Goal: Information Seeking & Learning: Learn about a topic

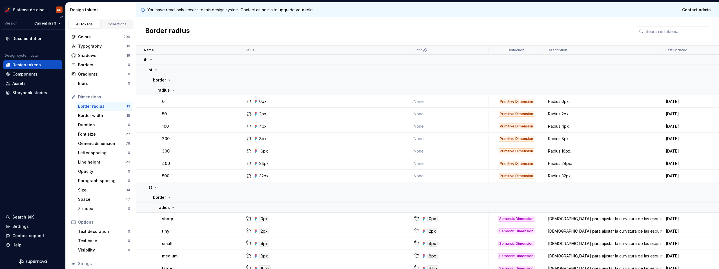
click at [43, 128] on div "Documentation Design system data Design tokens Components Assets Storybook stor…" at bounding box center [32, 142] width 65 height 224
click at [103, 48] on div "Typography" at bounding box center [102, 46] width 48 height 6
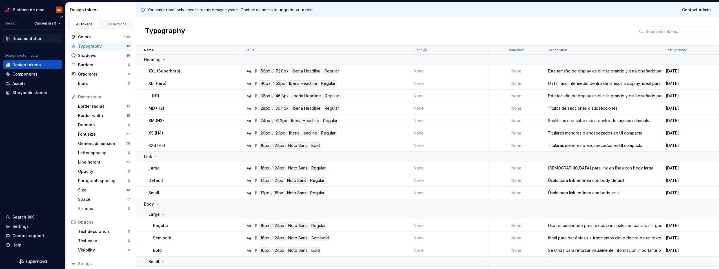
click at [32, 39] on div "Documentation" at bounding box center [27, 39] width 30 height 6
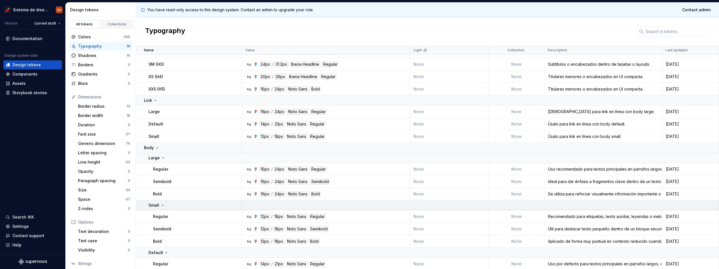
scroll to position [82, 0]
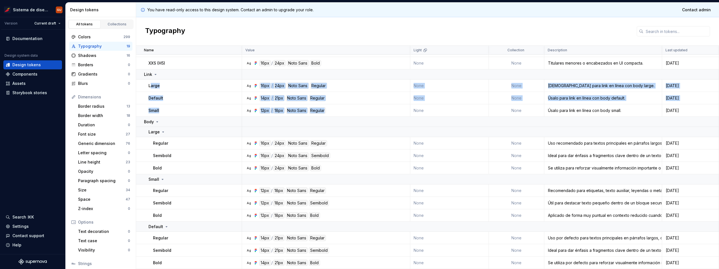
drag, startPoint x: 150, startPoint y: 86, endPoint x: 404, endPoint y: 109, distance: 255.6
click at [404, 109] on tbody "Heading XXL (Superhero) Ag 56px / 72.8px Iberia Headline Regular None None Este…" at bounding box center [427, 120] width 583 height 296
click at [181, 89] on td "Large" at bounding box center [189, 85] width 106 height 12
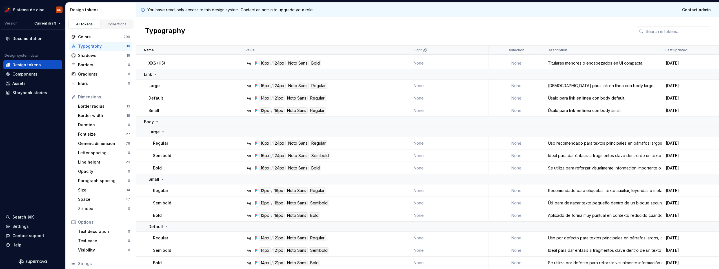
click at [163, 132] on icon at bounding box center [163, 132] width 5 height 5
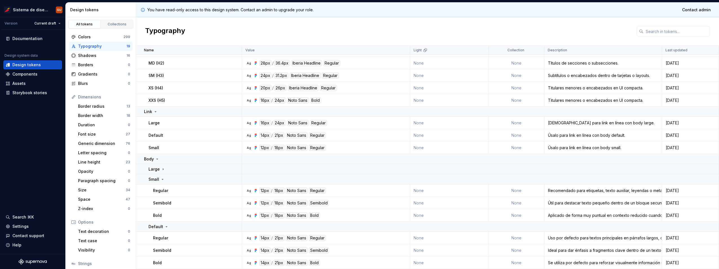
scroll to position [45, 0]
click at [162, 168] on icon at bounding box center [163, 169] width 5 height 5
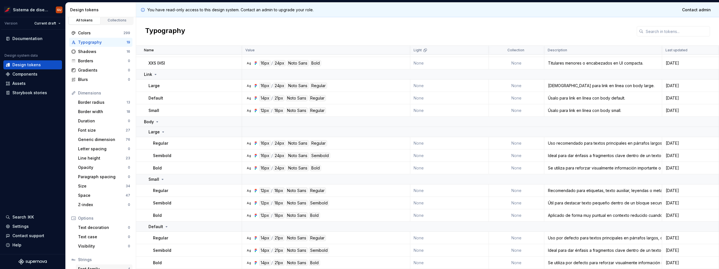
scroll to position [0, 0]
click at [108, 27] on link "Collections" at bounding box center [117, 24] width 32 height 8
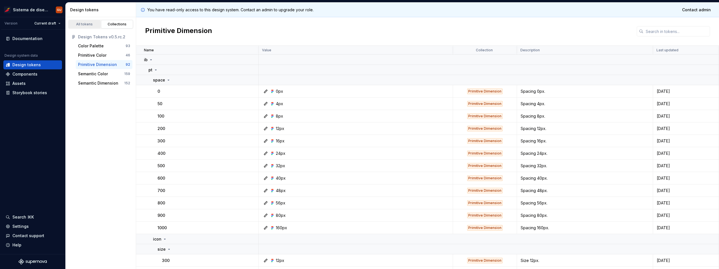
click at [90, 25] on div "All tokens" at bounding box center [84, 24] width 28 height 5
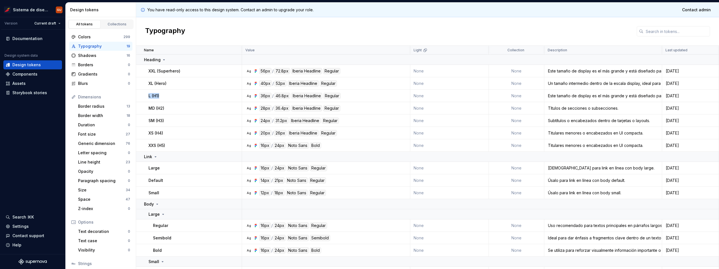
drag, startPoint x: 148, startPoint y: 96, endPoint x: 162, endPoint y: 96, distance: 14.1
click at [162, 96] on td "L (H1)" at bounding box center [189, 96] width 106 height 12
drag, startPoint x: 162, startPoint y: 96, endPoint x: 174, endPoint y: 108, distance: 17.1
click at [174, 108] on td "MD (H2)" at bounding box center [189, 108] width 106 height 12
drag, startPoint x: 174, startPoint y: 108, endPoint x: 174, endPoint y: 111, distance: 2.8
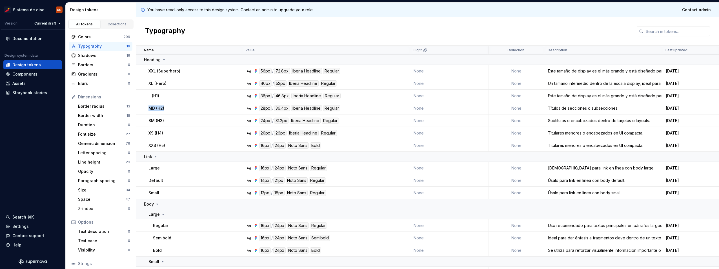
click at [174, 111] on td "MD (H2)" at bounding box center [189, 108] width 106 height 12
drag, startPoint x: 148, startPoint y: 71, endPoint x: 189, endPoint y: 71, distance: 40.8
click at [189, 71] on div "XXL (Superhero)" at bounding box center [194, 71] width 93 height 6
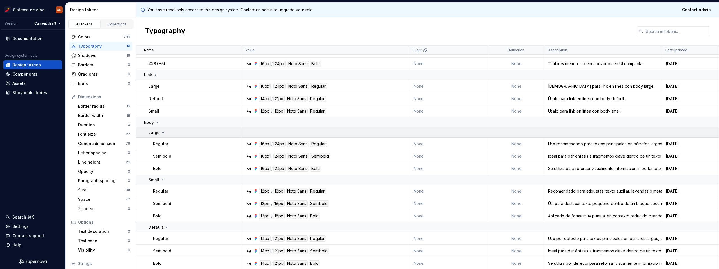
scroll to position [82, 0]
click at [163, 132] on icon at bounding box center [163, 132] width 1 height 1
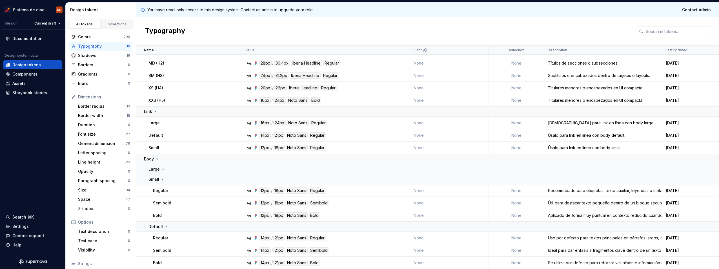
scroll to position [45, 0]
click at [163, 170] on icon at bounding box center [163, 169] width 5 height 5
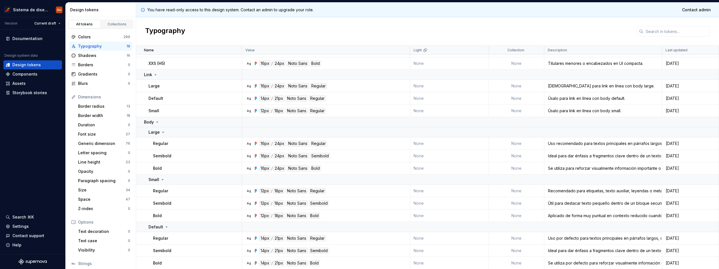
scroll to position [82, 0]
click at [98, 131] on div "Font size 27" at bounding box center [104, 134] width 57 height 9
